Goal: Information Seeking & Learning: Check status

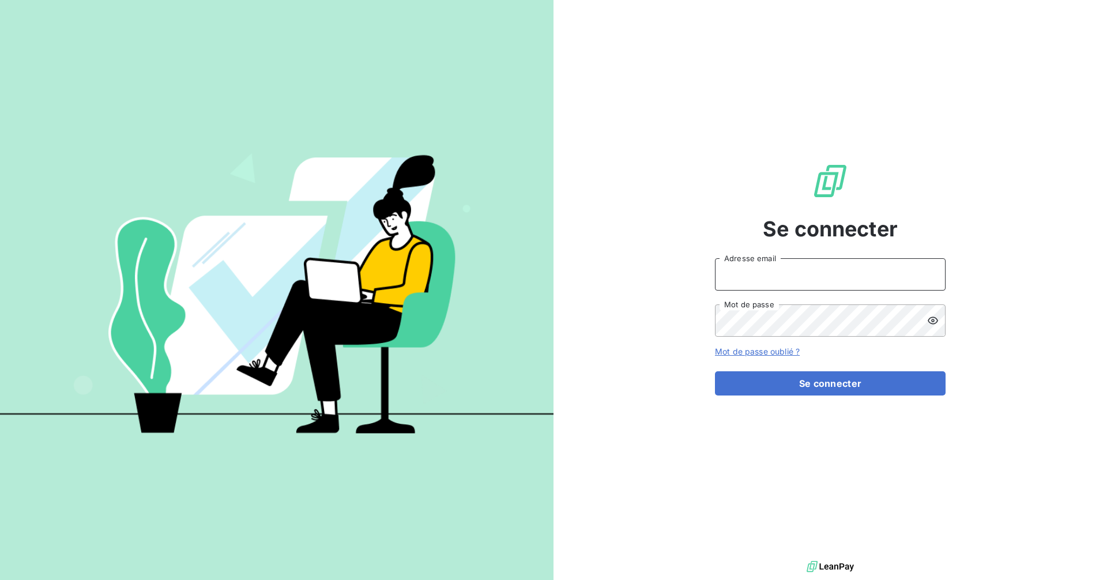
click at [876, 273] on input "Adresse email" at bounding box center [830, 274] width 231 height 32
type input "recouvrement-prime@cmservice.fr"
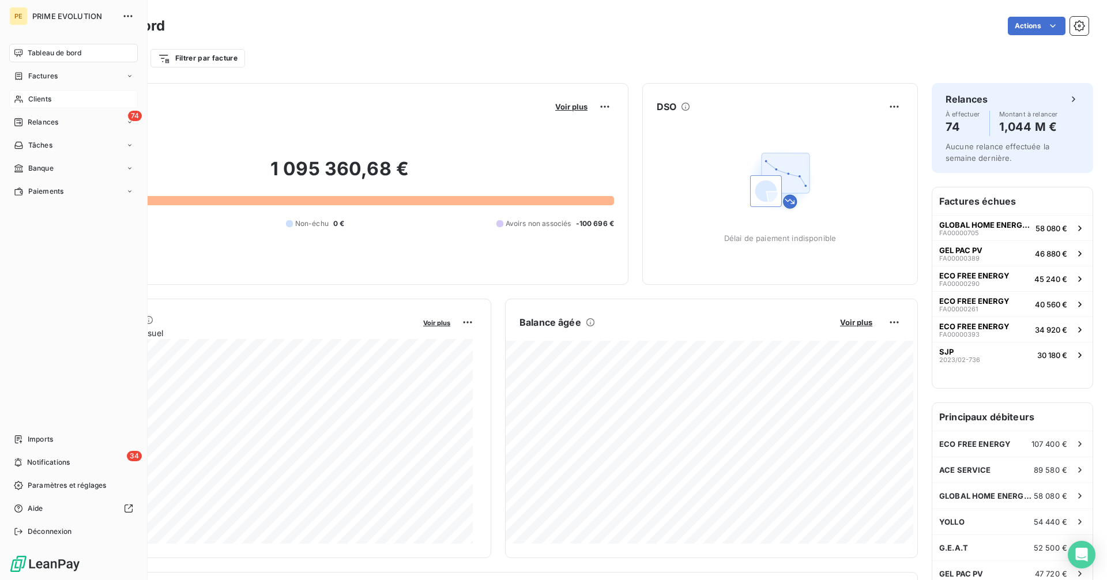
click at [42, 99] on span "Clients" at bounding box center [39, 99] width 23 height 10
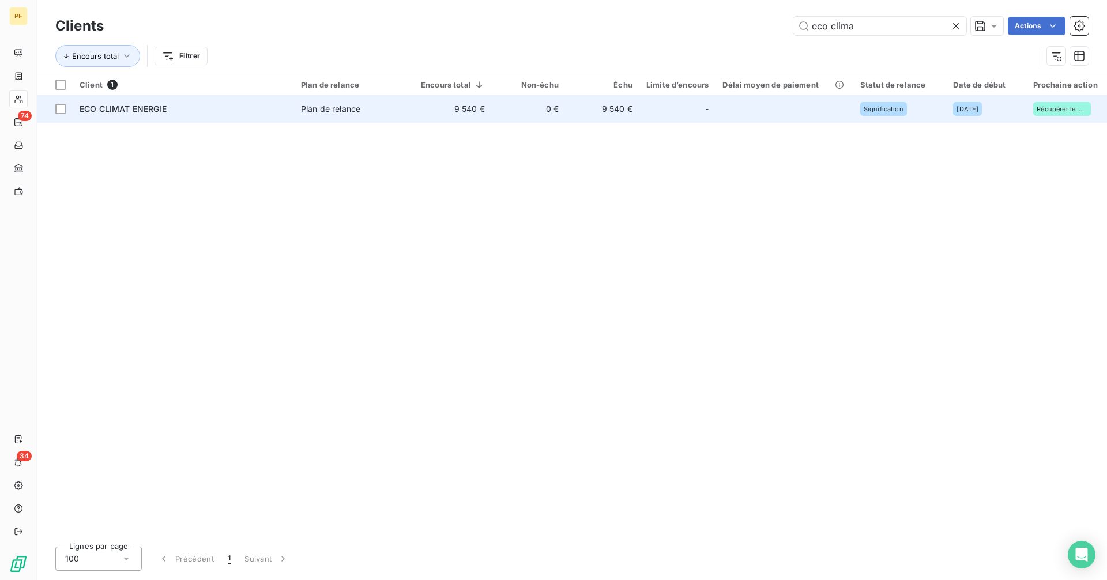
type input "eco clima"
click at [631, 114] on td "9 540 €" at bounding box center [603, 109] width 74 height 28
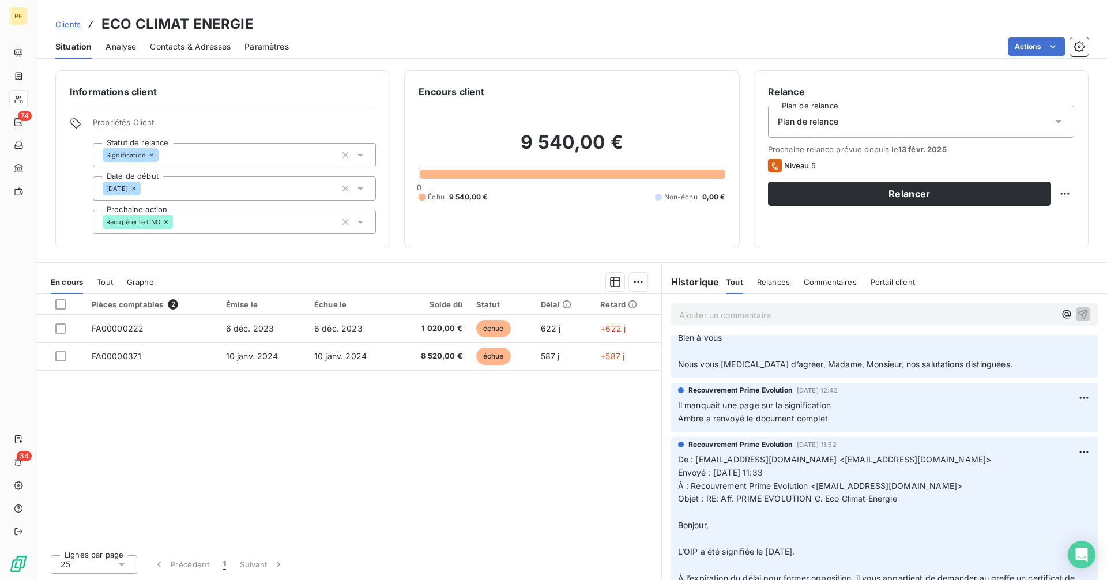
scroll to position [269, 0]
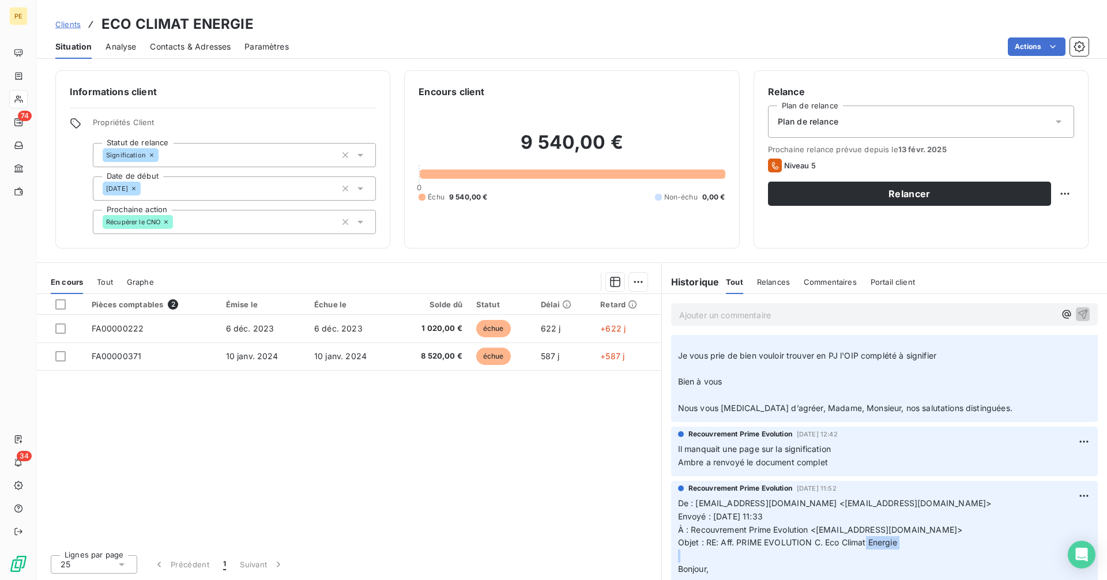
drag, startPoint x: 842, startPoint y: 551, endPoint x: 760, endPoint y: 557, distance: 82.1
click at [768, 557] on p "De : [EMAIL_ADDRESS][DOMAIN_NAME] <[EMAIL_ADDRESS][DOMAIN_NAME]> Envoyé : [DATE…" at bounding box center [884, 576] width 413 height 159
click at [732, 546] on span "Objet : RE: Aff. PRIME EVOLUTION C. Eco Climat Energie" at bounding box center [787, 542] width 219 height 10
click at [722, 543] on span "Objet : RE: Aff. PRIME EVOLUTION C. Eco Climat Energie" at bounding box center [787, 542] width 219 height 10
drag, startPoint x: 725, startPoint y: 544, endPoint x: 803, endPoint y: 543, distance: 78.4
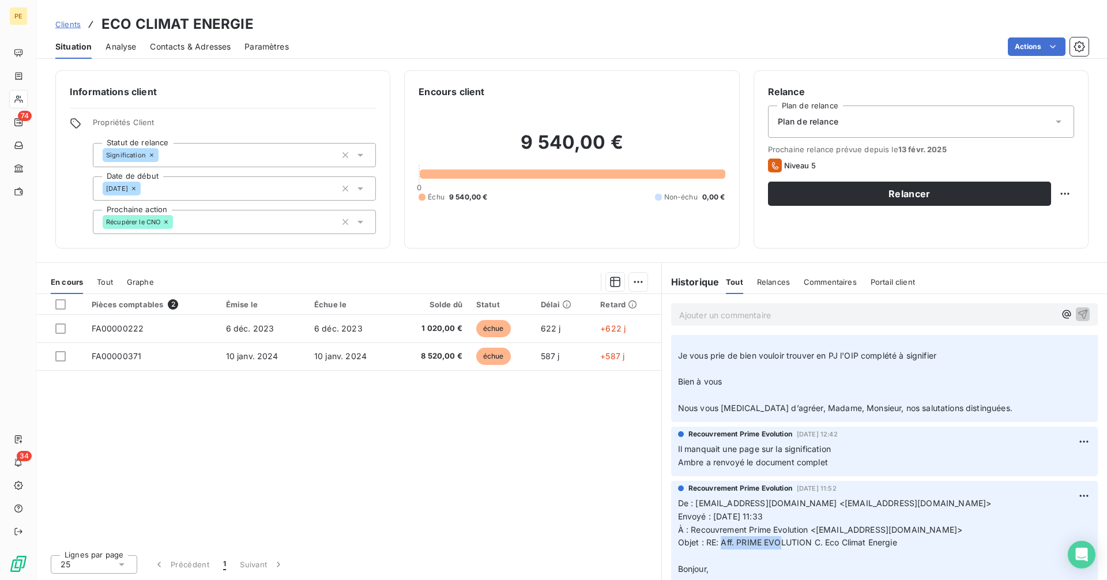
click at [796, 543] on span "Objet : RE: Aff. PRIME EVOLUTION C. Eco Climat Energie" at bounding box center [787, 542] width 219 height 10
drag, startPoint x: 853, startPoint y: 543, endPoint x: 917, endPoint y: 542, distance: 64.6
click at [917, 542] on p "De : [EMAIL_ADDRESS][DOMAIN_NAME] <[EMAIL_ADDRESS][DOMAIN_NAME]> Envoyé : [DATE…" at bounding box center [884, 576] width 413 height 159
click at [791, 546] on span "Objet : RE: Aff. PRIME EVOLUTION C. Eco Climat Energie" at bounding box center [787, 542] width 219 height 10
drag, startPoint x: 722, startPoint y: 544, endPoint x: 745, endPoint y: 541, distance: 23.2
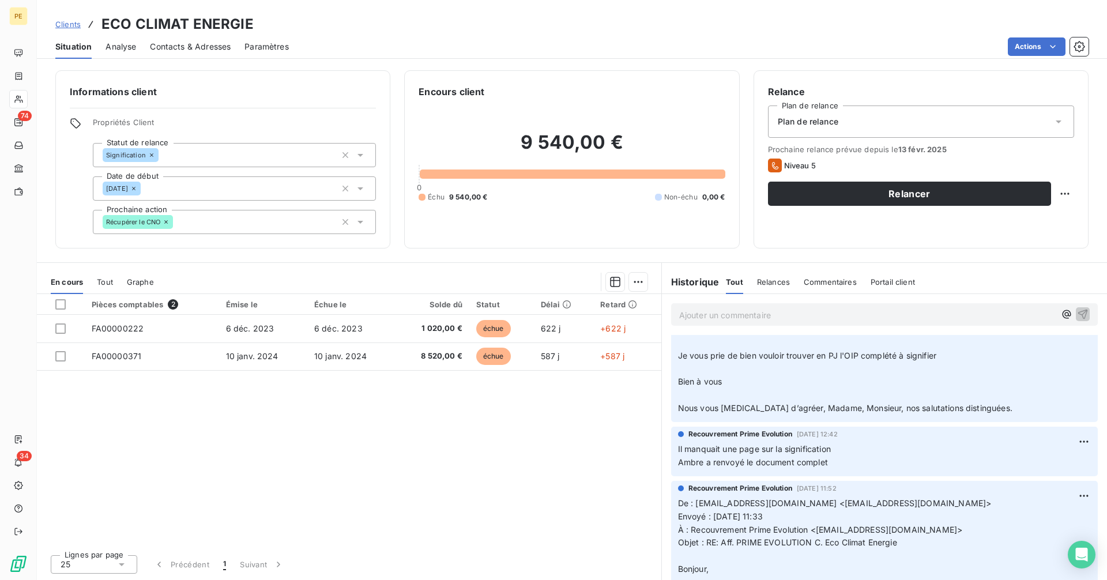
click at [722, 544] on span "Objet : RE: Aff. PRIME EVOLUTION C. Eco Climat Energie" at bounding box center [787, 542] width 219 height 10
drag, startPoint x: 745, startPoint y: 541, endPoint x: 775, endPoint y: 540, distance: 30.6
click at [775, 540] on span "Objet : RE: Aff. PRIME EVOLUTION C. Eco Climat Energie" at bounding box center [787, 542] width 219 height 10
drag, startPoint x: 722, startPoint y: 542, endPoint x: 896, endPoint y: 537, distance: 174.2
click at [896, 537] on span "Objet : RE: Aff. PRIME EVOLUTION C. Eco Climat Energie" at bounding box center [787, 542] width 219 height 10
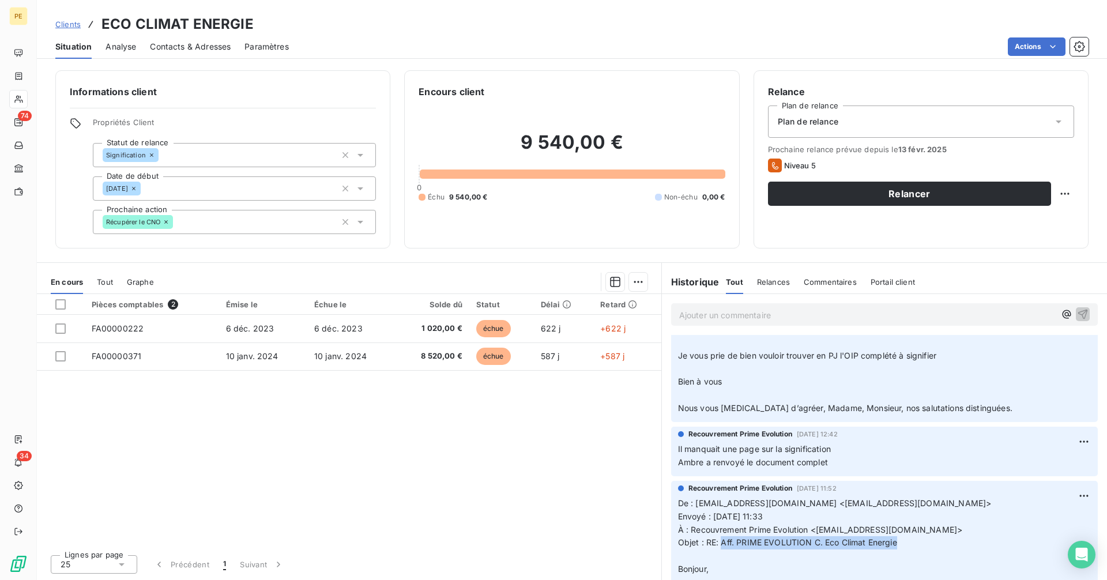
copy span "Aff. PRIME EVOLUTION C. Eco Climat Energie"
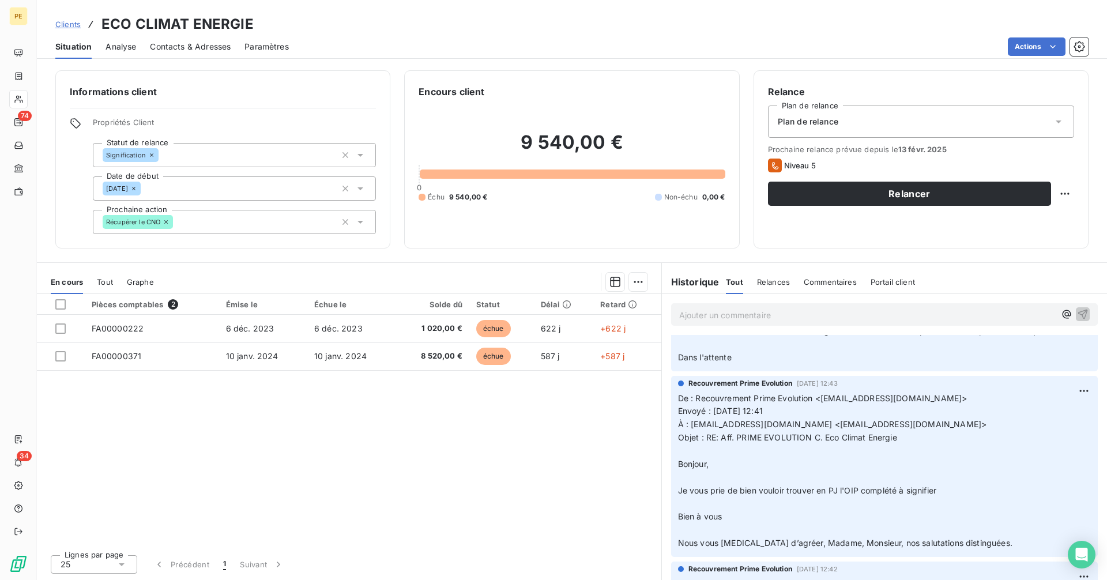
scroll to position [0, 0]
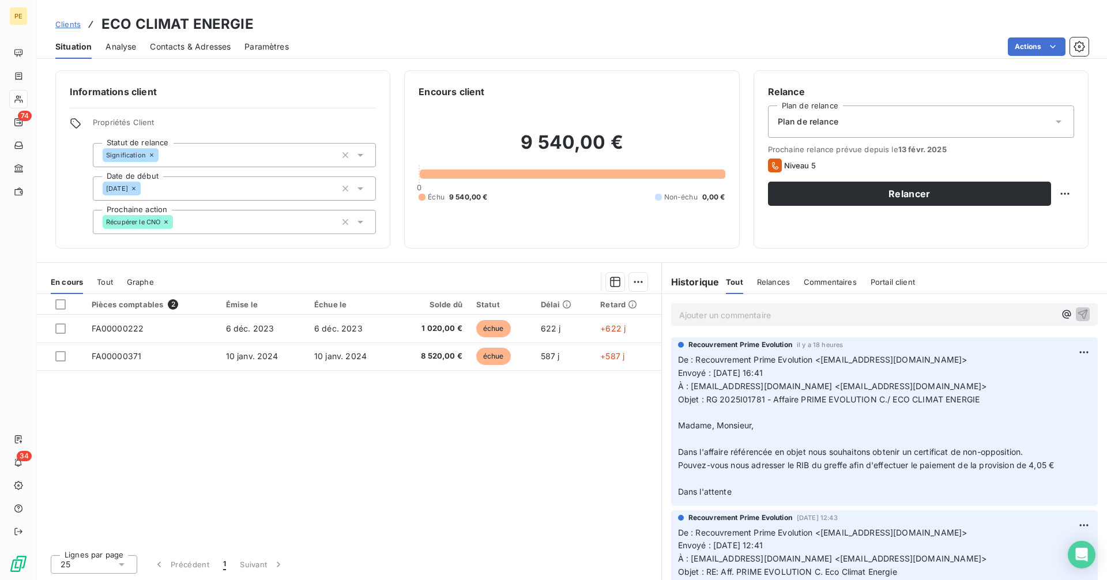
click at [72, 26] on span "Clients" at bounding box center [67, 24] width 25 height 9
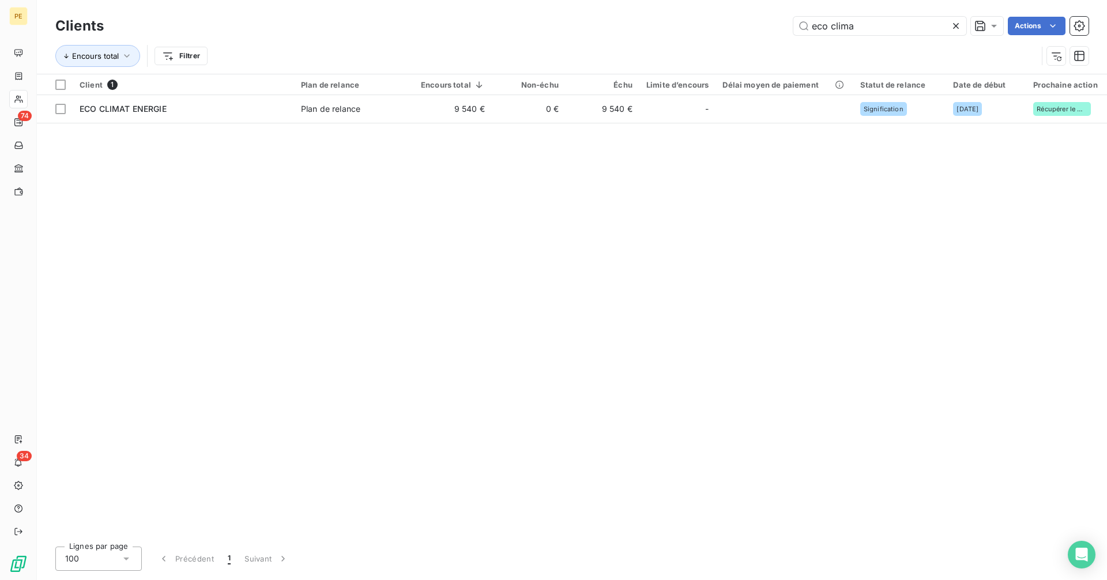
drag, startPoint x: 864, startPoint y: 30, endPoint x: 772, endPoint y: 29, distance: 91.7
click at [772, 29] on div "eco clima Actions" at bounding box center [603, 26] width 971 height 18
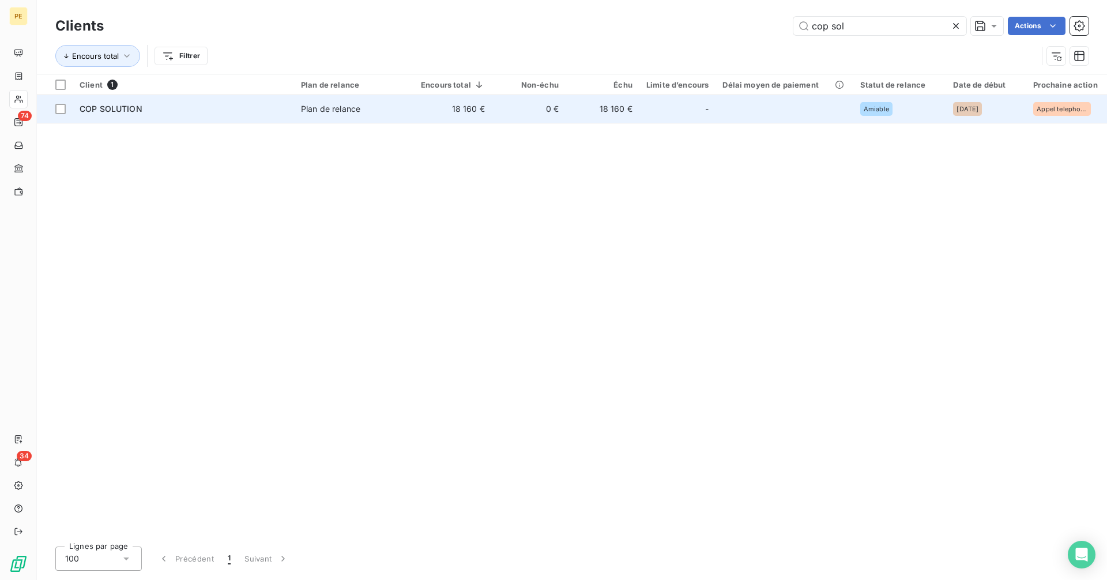
type input "cop sol"
click at [429, 111] on td "18 160 €" at bounding box center [453, 109] width 78 height 28
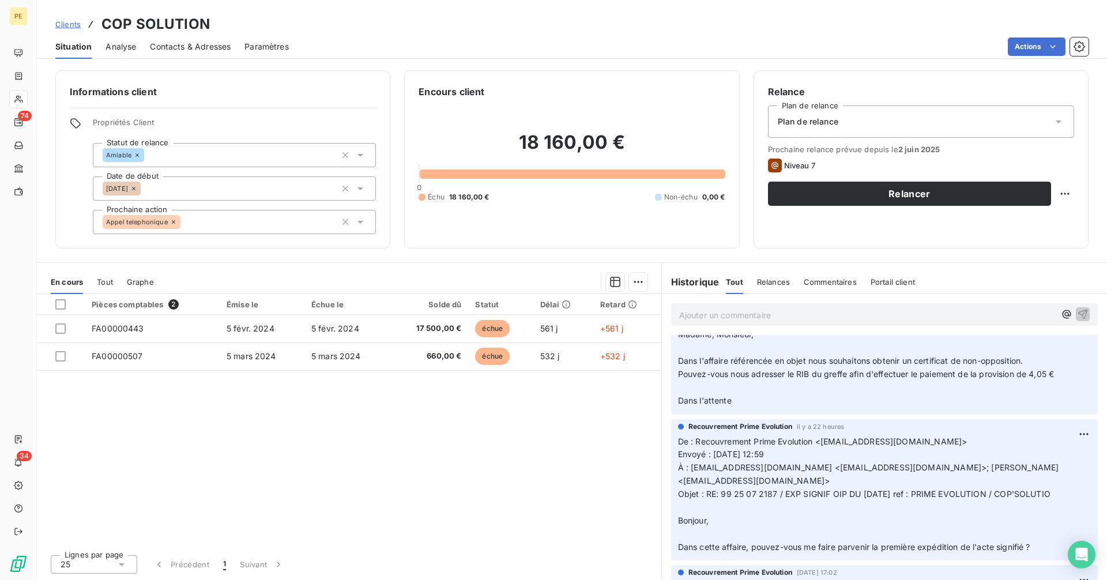
scroll to position [134, 0]
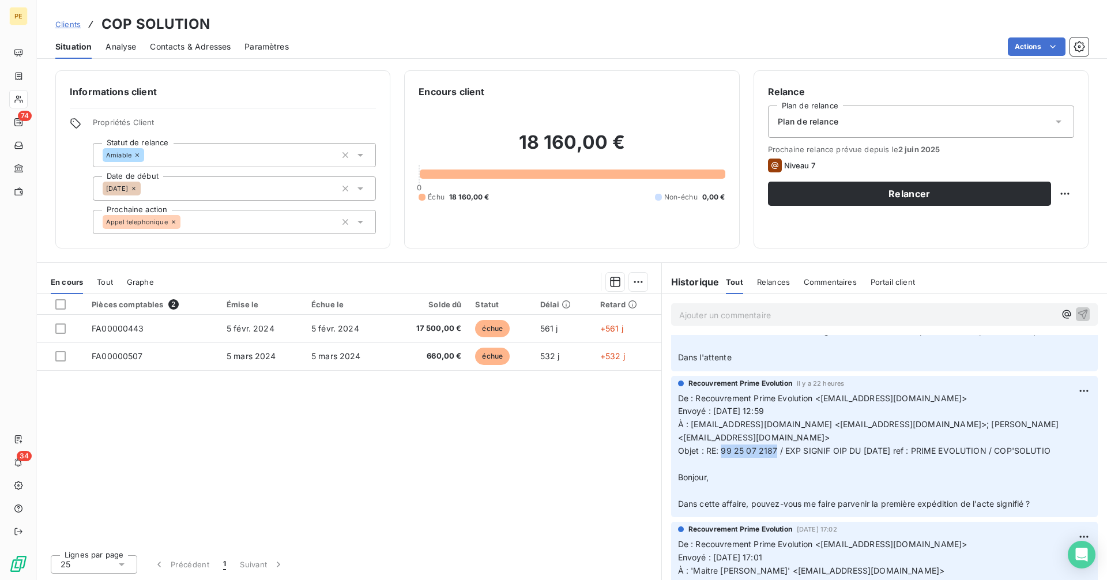
drag, startPoint x: 722, startPoint y: 440, endPoint x: 775, endPoint y: 440, distance: 52.5
click at [775, 446] on span "Objet : RE: 99 25 07 2187 / EXP SIGNIF OIP DU [DATE] ref : PRIME EVOLUTION / CO…" at bounding box center [864, 451] width 372 height 10
copy span "99 25 07 2187"
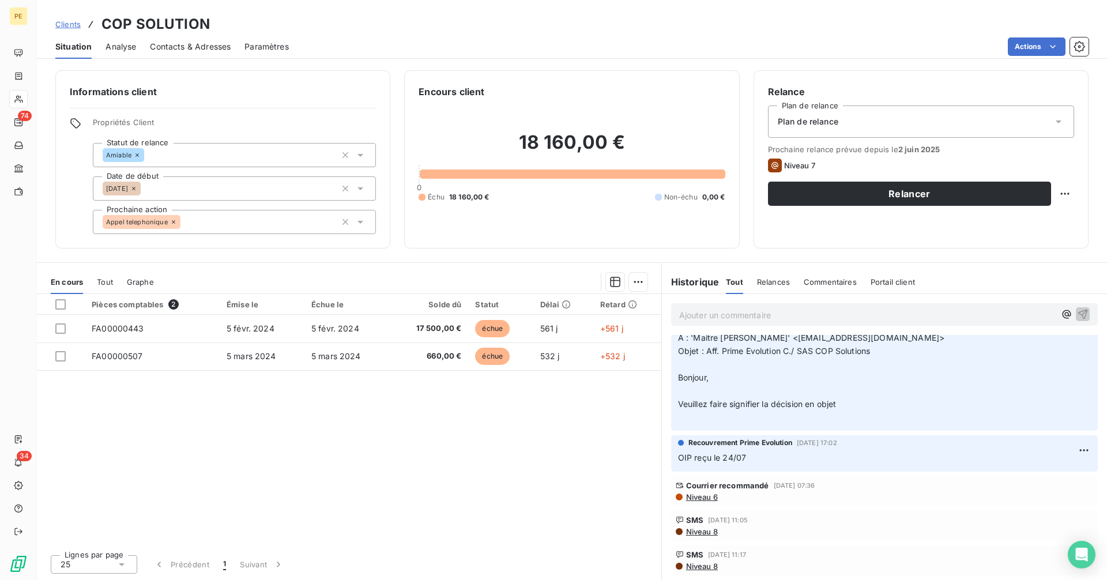
scroll to position [546, 0]
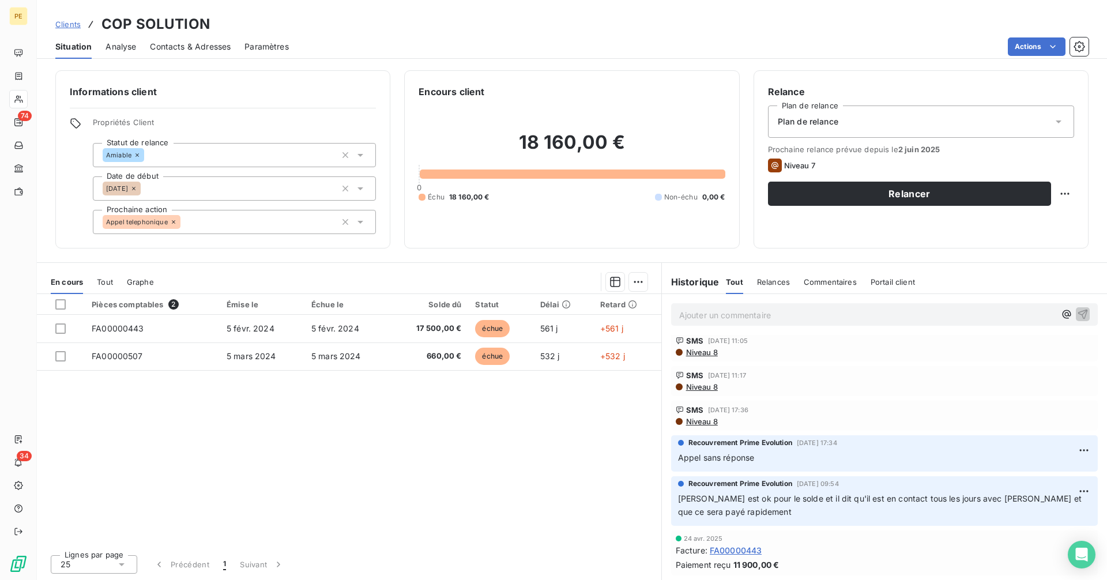
click at [71, 22] on span "Clients" at bounding box center [67, 24] width 25 height 9
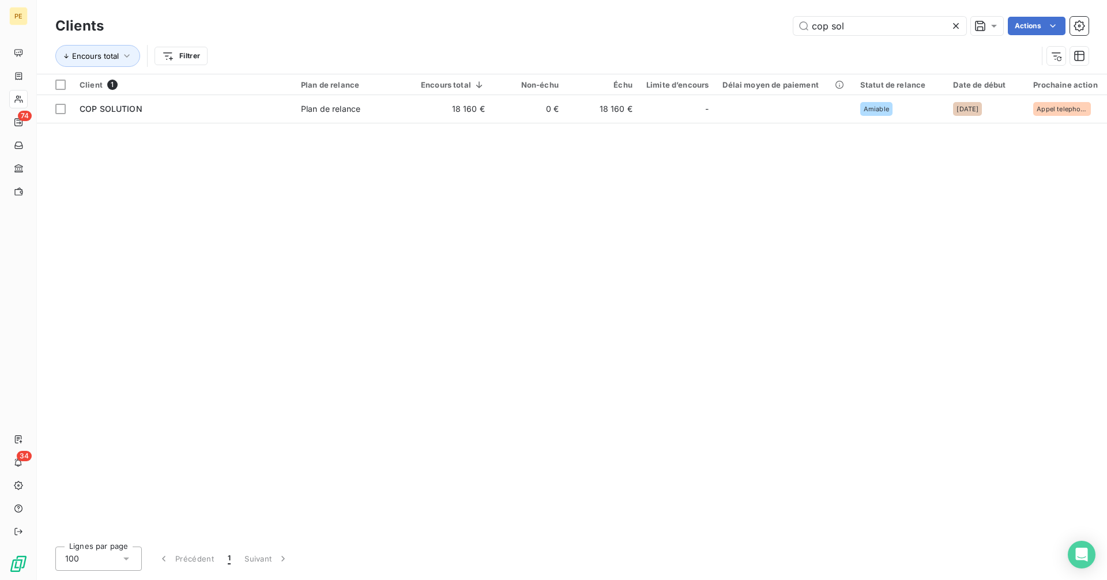
drag, startPoint x: 881, startPoint y: 25, endPoint x: 708, endPoint y: 38, distance: 172.8
click at [707, 36] on div "Clients cop sol Actions" at bounding box center [571, 26] width 1033 height 24
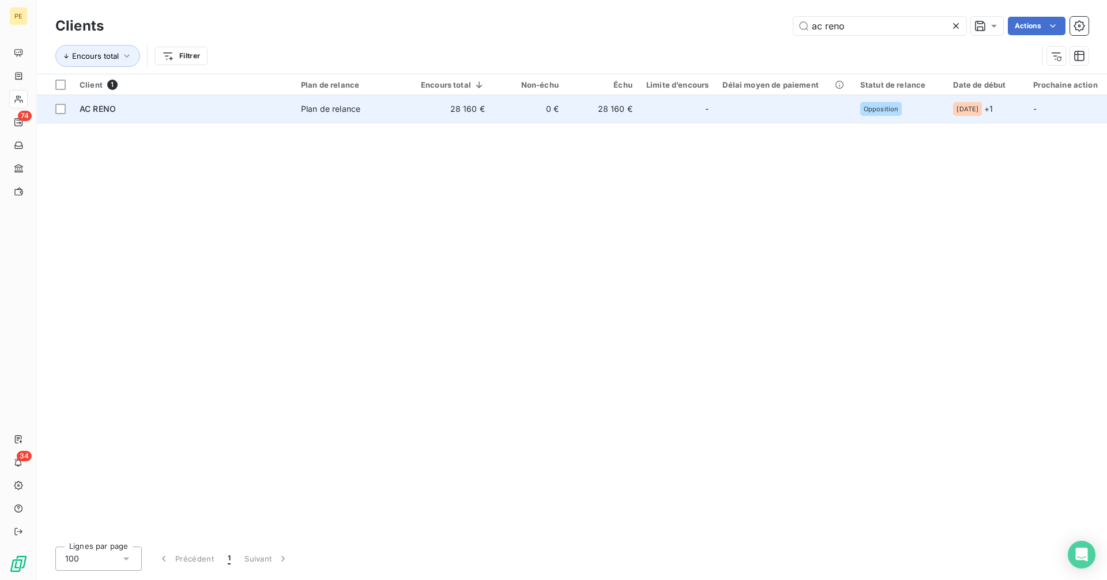
type input "ac reno"
click at [481, 105] on td "28 160 €" at bounding box center [453, 109] width 78 height 28
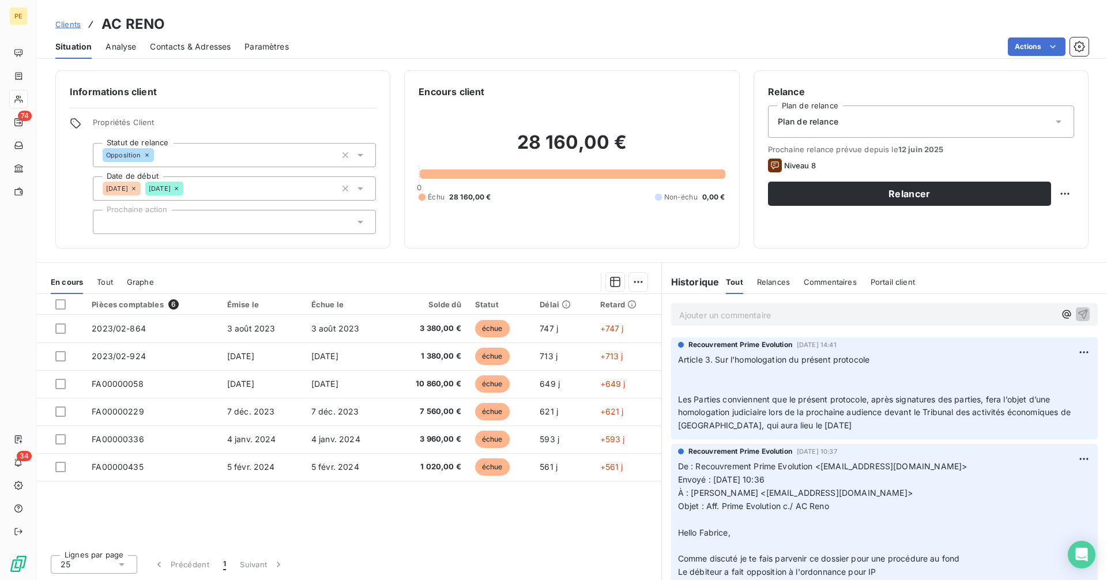
click at [202, 51] on span "Contacts & Adresses" at bounding box center [190, 47] width 81 height 12
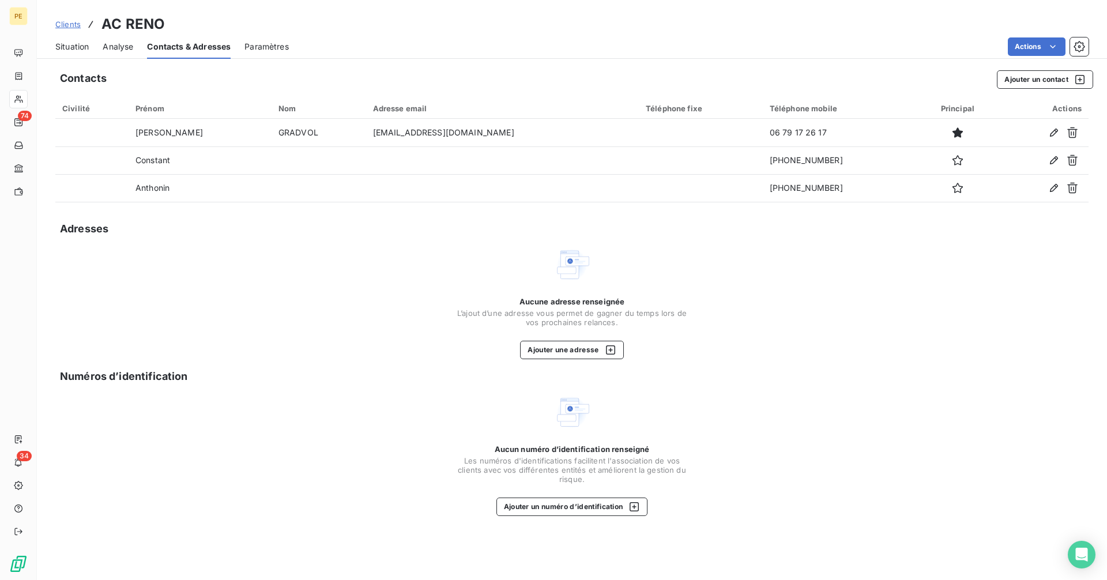
drag, startPoint x: 77, startPoint y: 44, endPoint x: 108, endPoint y: 52, distance: 31.6
click at [77, 44] on span "Situation" at bounding box center [71, 47] width 33 height 12
